Goal: Complete application form: Complete application form

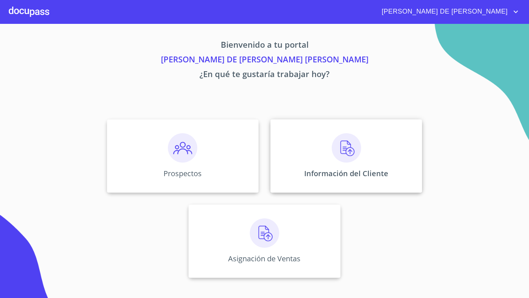
click at [337, 162] on img at bounding box center [346, 147] width 29 height 29
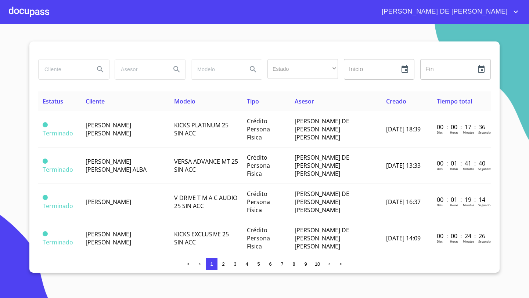
click at [36, 13] on div at bounding box center [29, 12] width 40 height 24
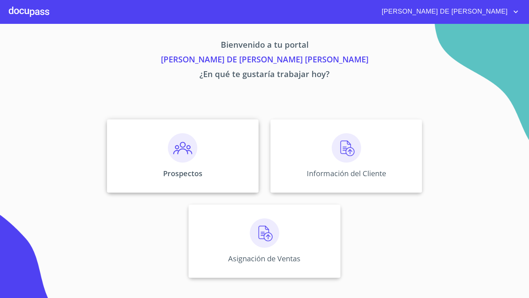
click at [146, 140] on div "Prospectos" at bounding box center [183, 155] width 152 height 73
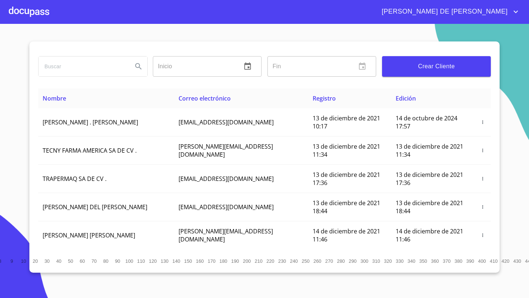
click at [438, 67] on span "Crear Cliente" at bounding box center [436, 66] width 97 height 10
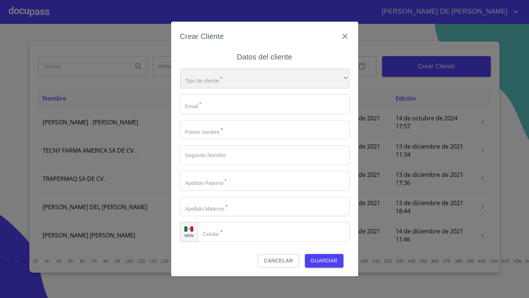
click at [235, 75] on div "​" at bounding box center [264, 79] width 169 height 20
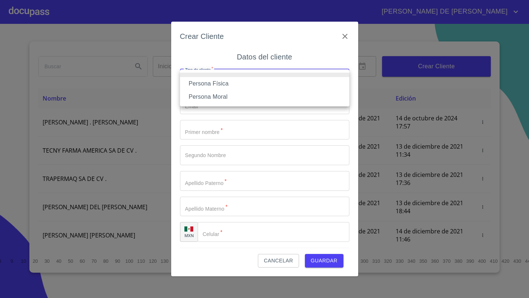
click at [225, 84] on li "Persona Física" at bounding box center [264, 83] width 169 height 13
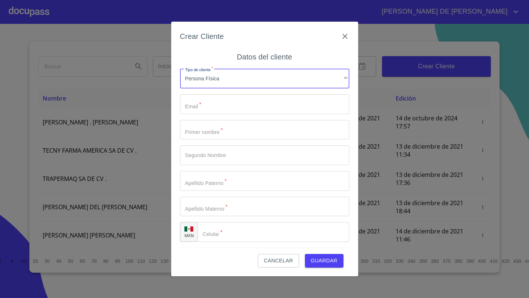
click at [210, 96] on input "Tipo de cliente   *" at bounding box center [264, 104] width 169 height 20
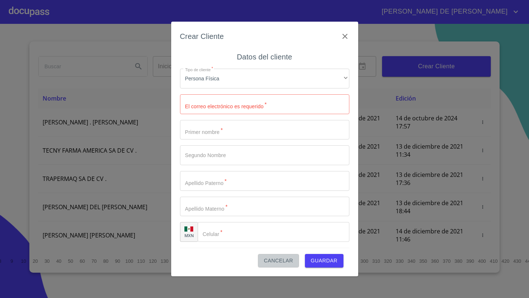
click at [268, 263] on span "Cancelar" at bounding box center [278, 260] width 29 height 9
